Goal: Contribute content: Contribute content

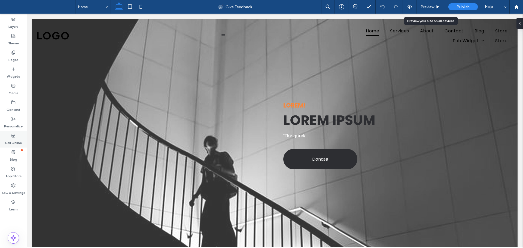
click at [11, 141] on label "Sell Online" at bounding box center [13, 142] width 17 height 8
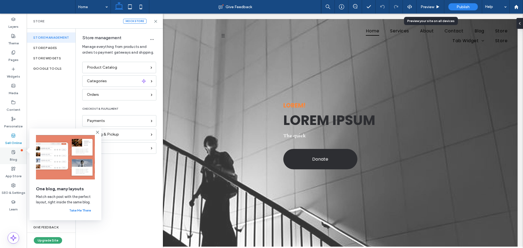
click at [15, 152] on icon at bounding box center [13, 152] width 4 height 4
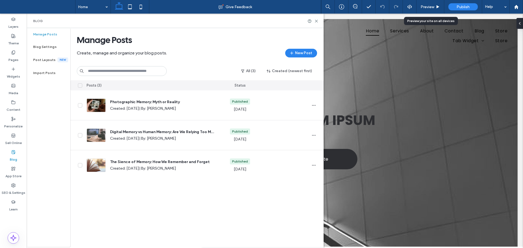
click at [52, 60] on label "Post Layouts" at bounding box center [45, 60] width 24 height 4
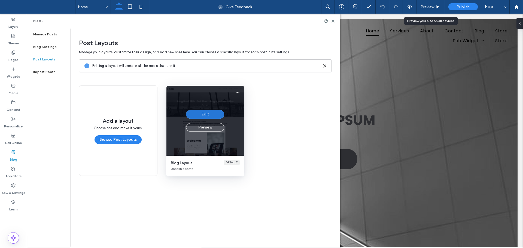
click at [211, 114] on button "Edit" at bounding box center [205, 114] width 38 height 9
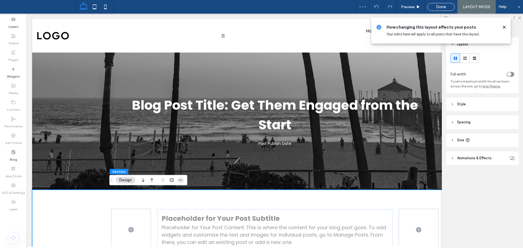
click at [178, 180] on span "button" at bounding box center [180, 180] width 7 height 7
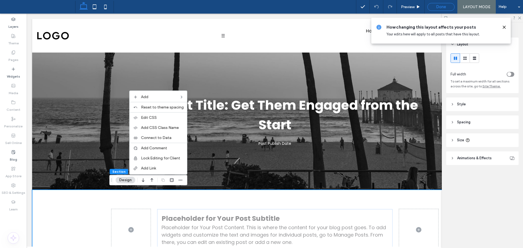
click at [434, 8] on div "Done" at bounding box center [441, 6] width 27 height 5
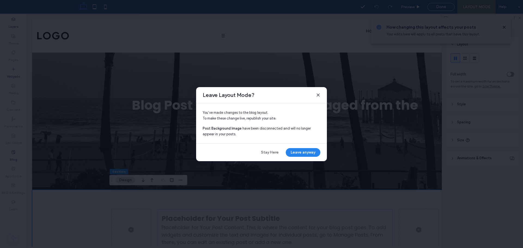
drag, startPoint x: 271, startPoint y: 154, endPoint x: 308, endPoint y: 157, distance: 37.4
click at [308, 160] on div "Leave Layout Mode? You’ve made changes to the blog layout. To make these change…" at bounding box center [261, 124] width 131 height 74
click at [308, 153] on button "Leave anyway" at bounding box center [303, 152] width 35 height 9
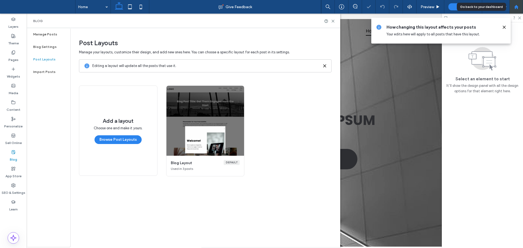
click at [514, 9] on div at bounding box center [516, 7] width 14 height 14
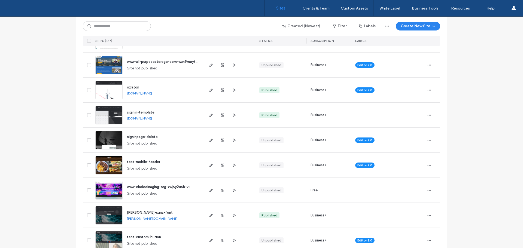
scroll to position [218, 0]
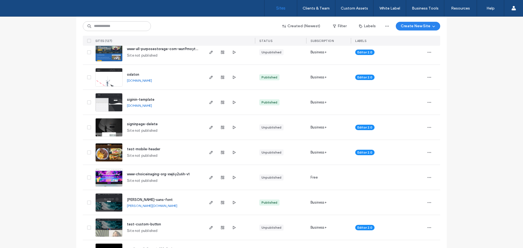
click at [115, 102] on img at bounding box center [109, 111] width 27 height 37
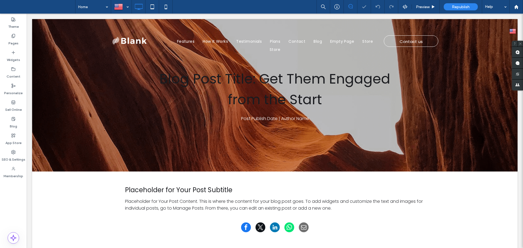
click at [161, 201] on div at bounding box center [261, 124] width 523 height 248
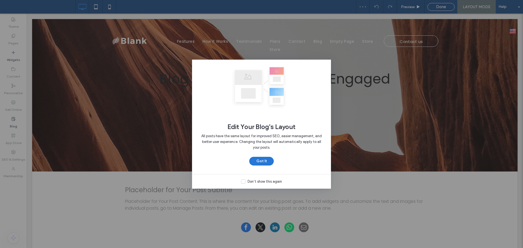
click at [262, 161] on button "Got It" at bounding box center [261, 161] width 25 height 9
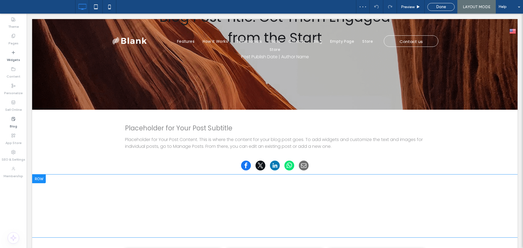
scroll to position [109, 0]
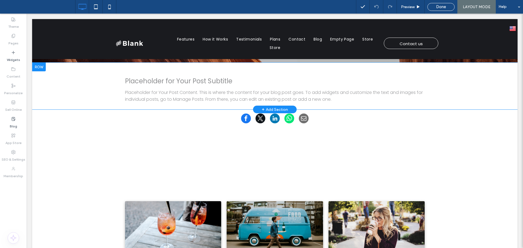
click at [40, 69] on div at bounding box center [39, 67] width 14 height 9
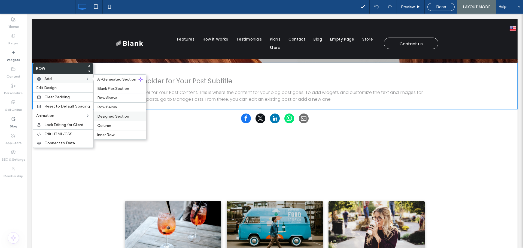
click at [110, 117] on span "Designed Section" at bounding box center [113, 116] width 32 height 5
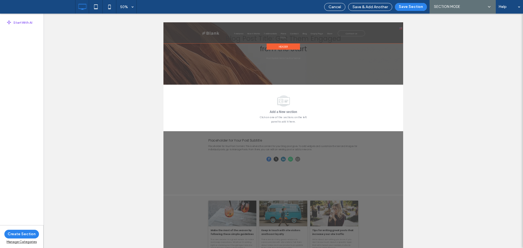
scroll to position [0, 0]
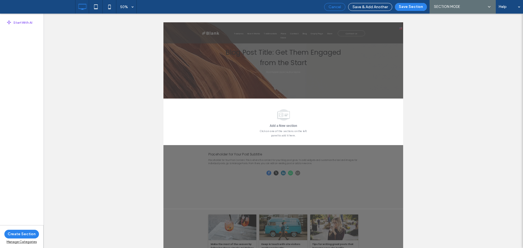
click at [337, 8] on span "Cancel" at bounding box center [335, 7] width 13 height 5
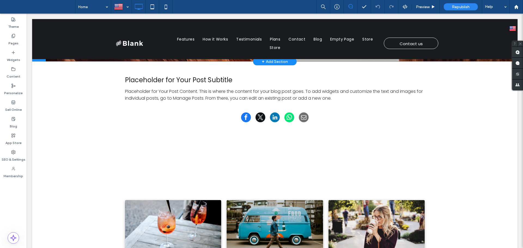
scroll to position [136, 0]
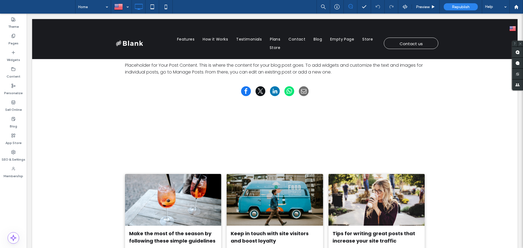
click at [14, 213] on div "Theme Pages Widgets Content Personalize Sell Online Blog App Store SEO & Settin…" at bounding box center [13, 131] width 27 height 235
click at [16, 209] on div "Theme Pages Widgets Content Personalize Sell Online Blog App Store SEO & Settin…" at bounding box center [13, 131] width 27 height 235
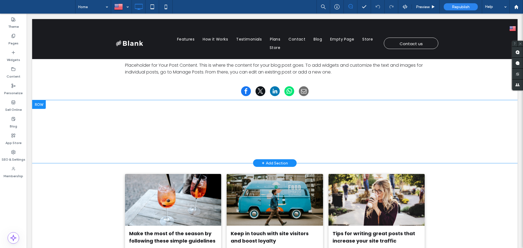
click at [45, 105] on div at bounding box center [39, 104] width 14 height 9
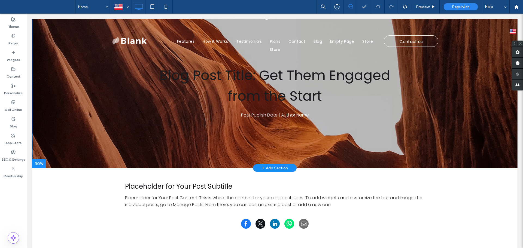
scroll to position [0, 0]
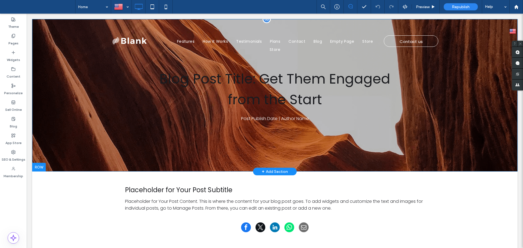
click at [48, 113] on div "Blog Post Title: Get Them Engaged from the Start Post Publish Date | Author Nam…" at bounding box center [274, 95] width 485 height 153
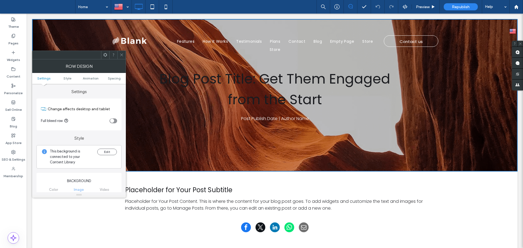
click at [124, 56] on div at bounding box center [121, 55] width 8 height 8
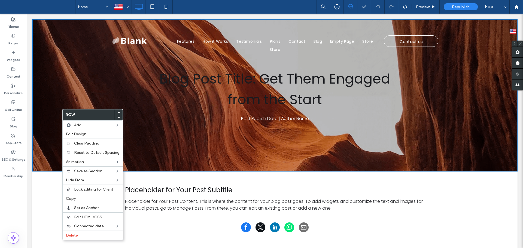
click at [161, 194] on h3 "Placeholder for Your Post Subtitle" at bounding box center [275, 190] width 300 height 10
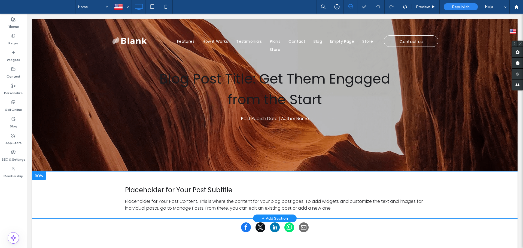
click at [41, 176] on div at bounding box center [39, 176] width 14 height 9
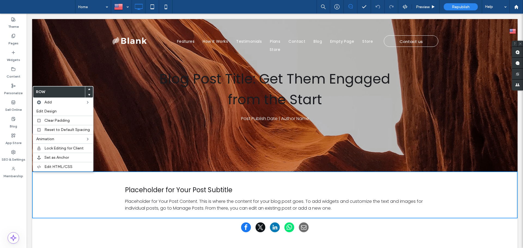
click at [64, 190] on div "Placeholder for Your Post Subtitle Placeholder for Your Post Content. This is w…" at bounding box center [274, 195] width 485 height 47
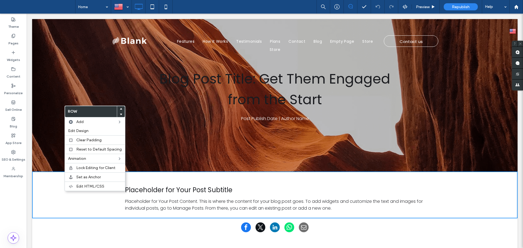
click at [51, 193] on div "Placeholder for Your Post Subtitle Placeholder for Your Post Content. This is w…" at bounding box center [274, 195] width 485 height 47
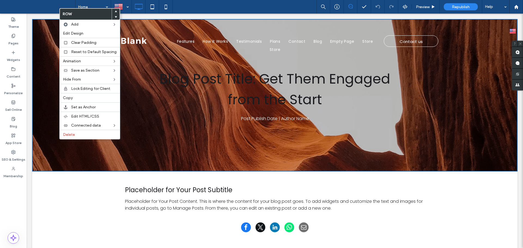
drag, startPoint x: 87, startPoint y: 212, endPoint x: 83, endPoint y: 193, distance: 20.3
click at [87, 212] on div "Placeholder for Your Post Subtitle Placeholder for Your Post Content. This is w…" at bounding box center [274, 195] width 485 height 47
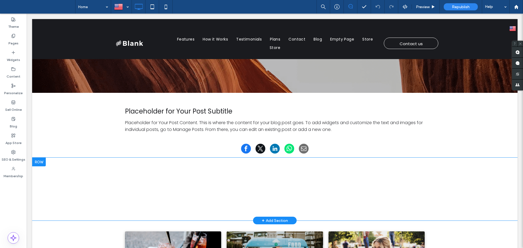
scroll to position [109, 0]
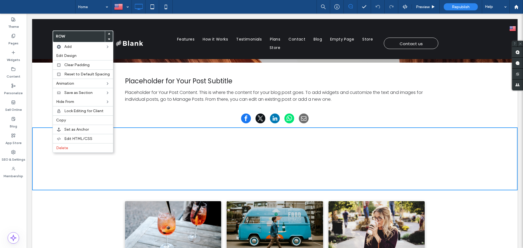
click at [50, 167] on div "Click To Paste Click To Paste Row + Add Section" at bounding box center [274, 158] width 485 height 63
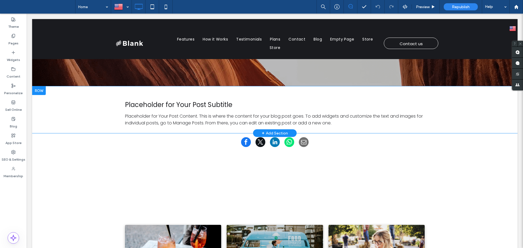
scroll to position [82, 0]
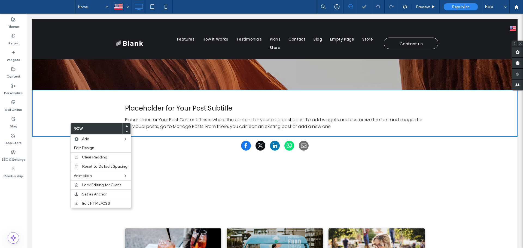
click at [49, 180] on div "Click To Paste Click To Paste Row + Add Section" at bounding box center [274, 186] width 485 height 63
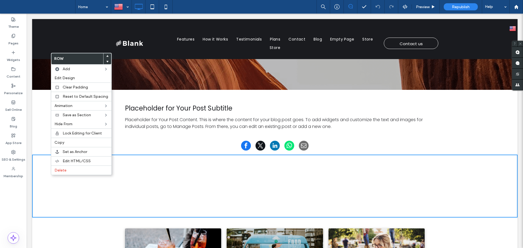
click at [42, 127] on div "Placeholder for Your Post Subtitle Placeholder for Your Post Content. This is w…" at bounding box center [274, 113] width 485 height 47
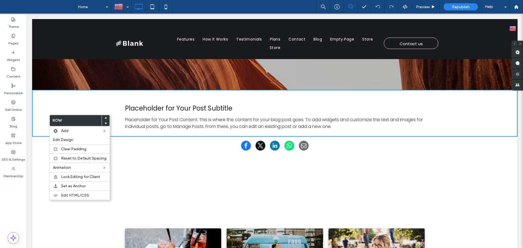
click at [125, 160] on iframe at bounding box center [275, 186] width 300 height 55
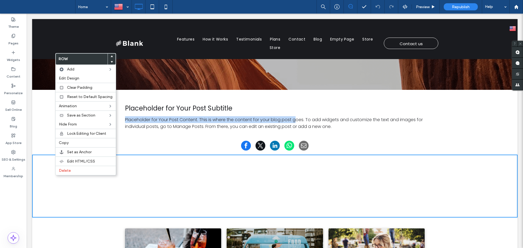
click at [295, 113] on div "Placeholder for Your Post Subtitle Placeholder for Your Post Content. This is w…" at bounding box center [275, 117] width 300 height 28
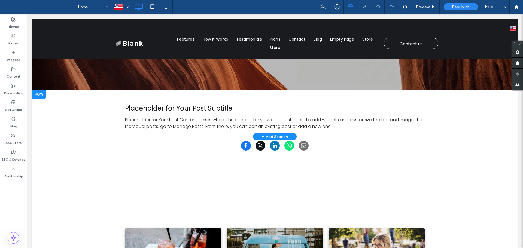
click at [174, 129] on p "Placeholder for Your Post Content. This is where the content for your blog post…" at bounding box center [275, 123] width 300 height 14
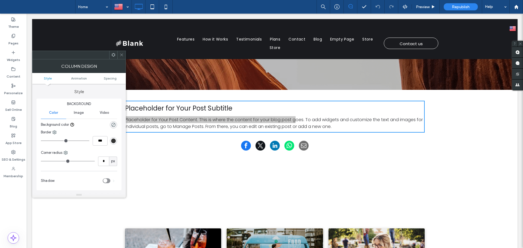
click at [121, 54] on use at bounding box center [121, 55] width 3 height 3
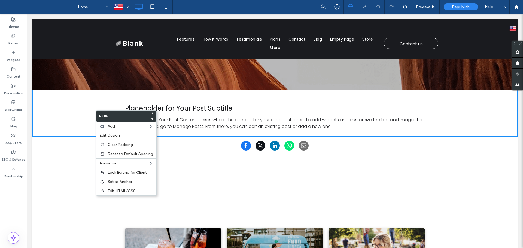
click at [467, 128] on div "Placeholder for Your Post Subtitle Placeholder for Your Post Content. This is w…" at bounding box center [274, 113] width 485 height 47
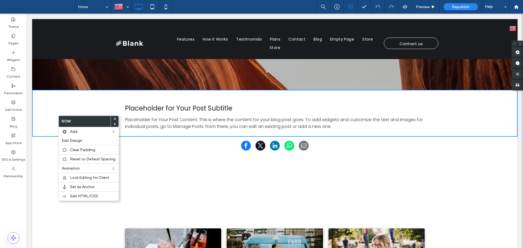
drag, startPoint x: 71, startPoint y: 105, endPoint x: 92, endPoint y: 105, distance: 21.0
click at [73, 105] on div "Placeholder for Your Post Subtitle Placeholder for Your Post Content. This is w…" at bounding box center [274, 113] width 485 height 47
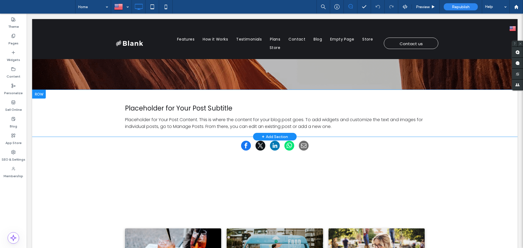
click at [144, 118] on p "Placeholder for Your Post Content. This is where the content for your blog post…" at bounding box center [275, 123] width 300 height 14
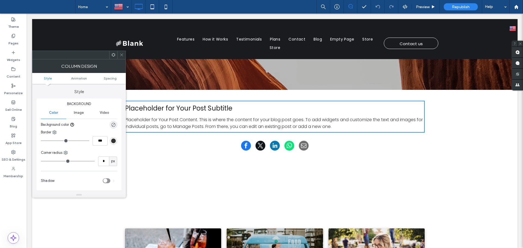
click at [122, 55] on icon at bounding box center [122, 55] width 4 height 4
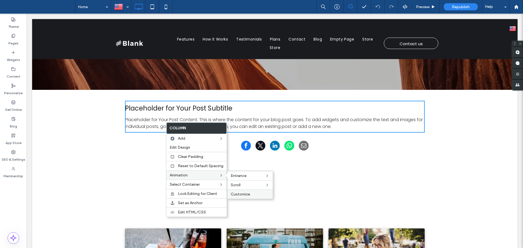
click at [244, 195] on span "Customize" at bounding box center [240, 194] width 19 height 5
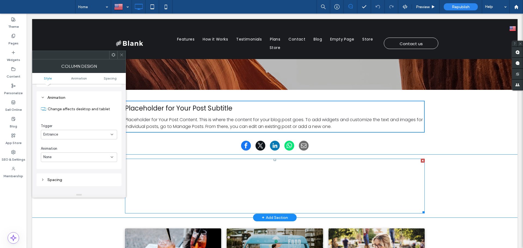
scroll to position [107, 0]
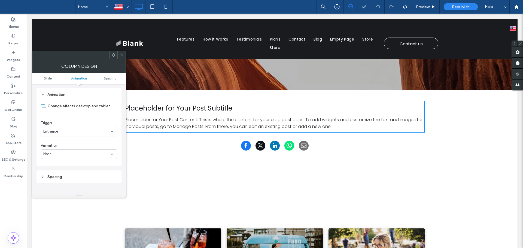
click at [90, 130] on div "Entrance" at bounding box center [76, 131] width 67 height 5
click at [122, 54] on icon at bounding box center [122, 55] width 4 height 4
